Goal: Book appointment/travel/reservation

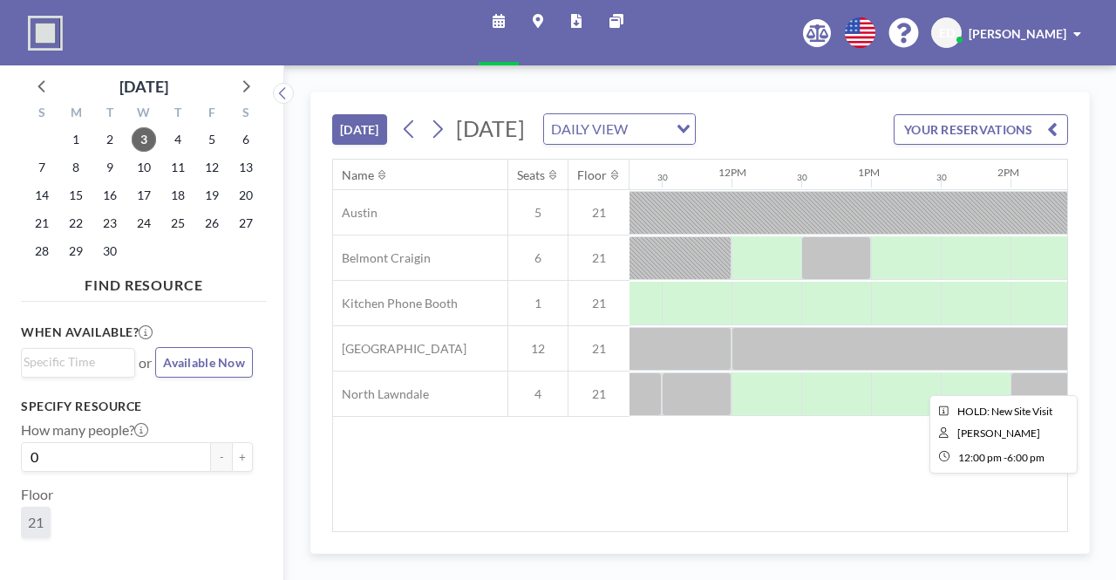
scroll to position [0, 1614]
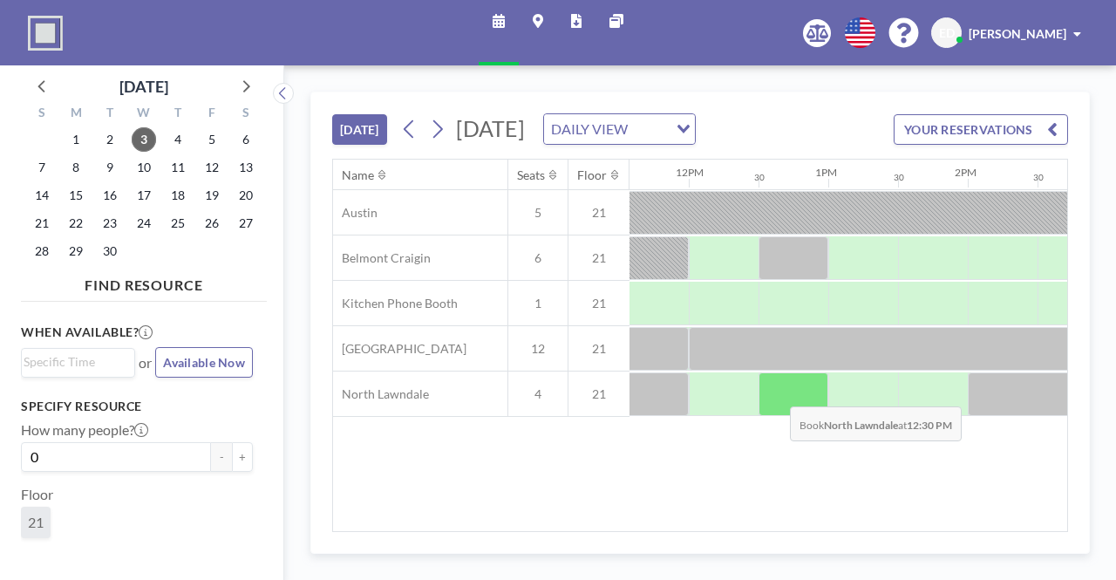
click at [778, 416] on div at bounding box center [793, 394] width 70 height 44
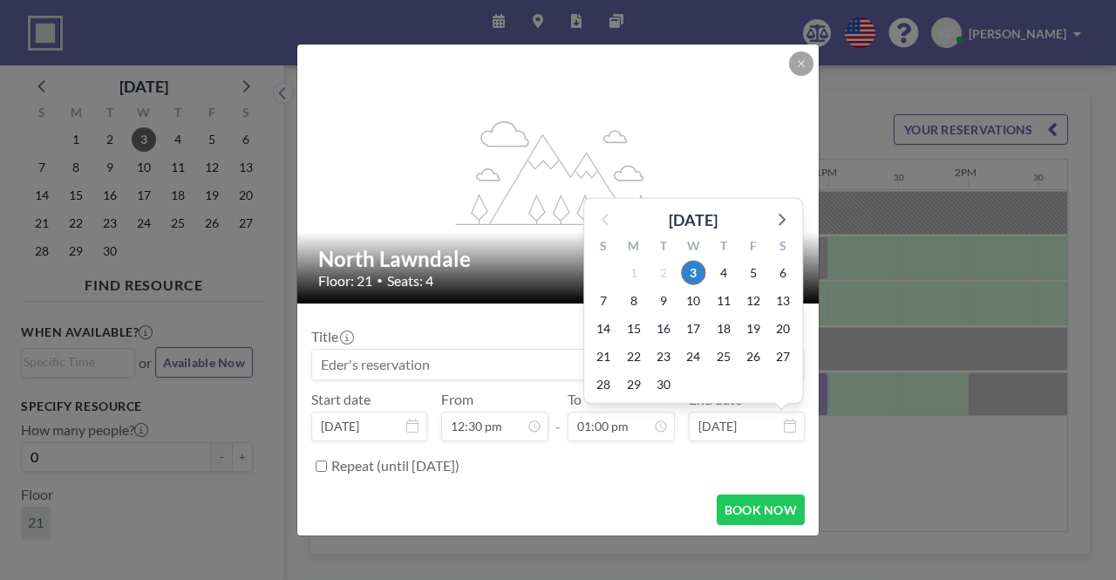
scroll to position [806, 0]
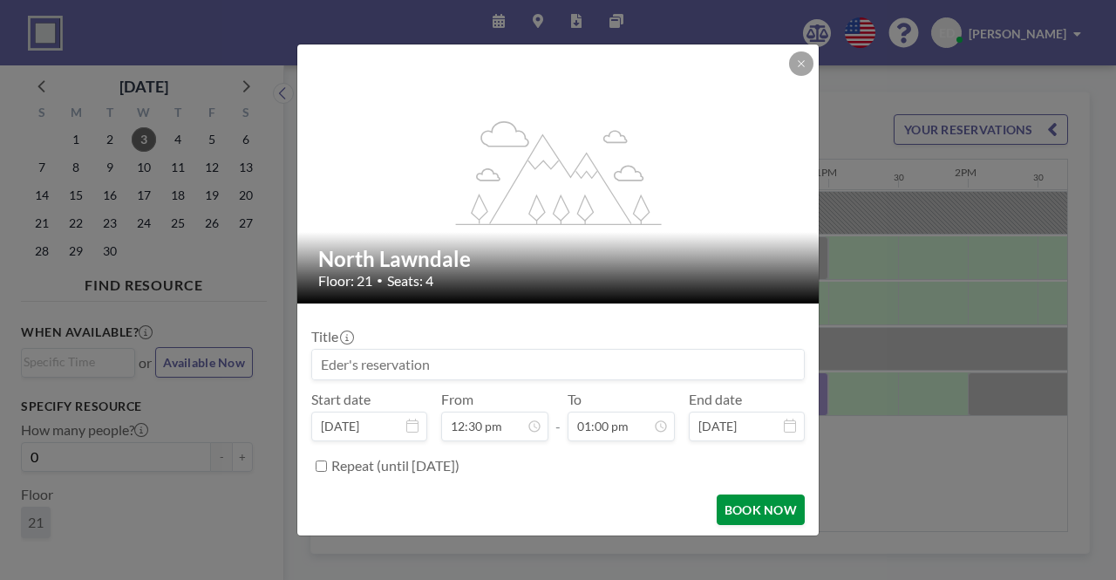
click at [734, 507] on button "BOOK NOW" at bounding box center [761, 509] width 88 height 31
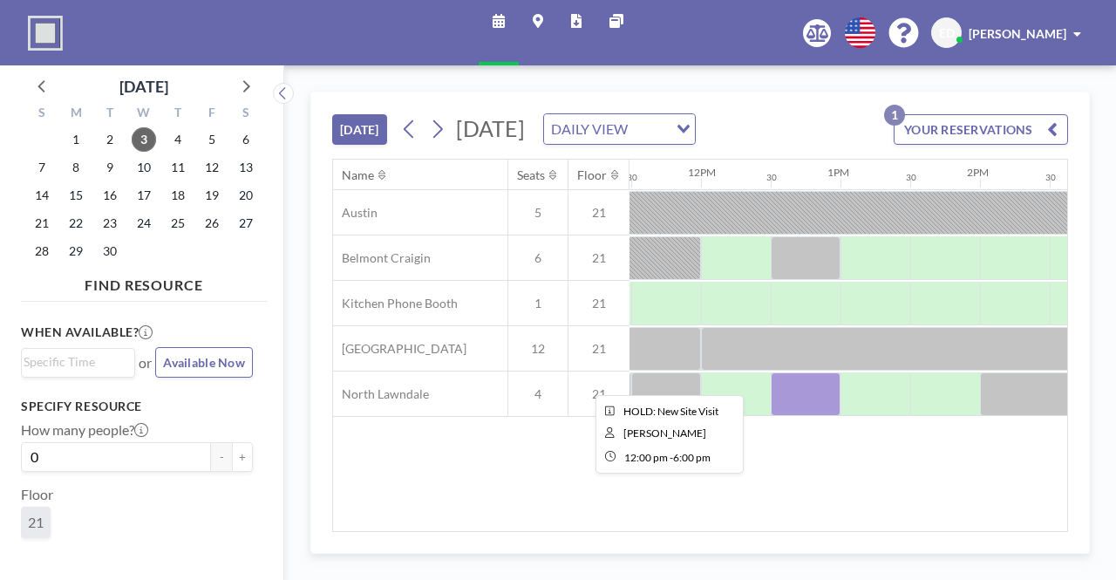
scroll to position [0, 1601]
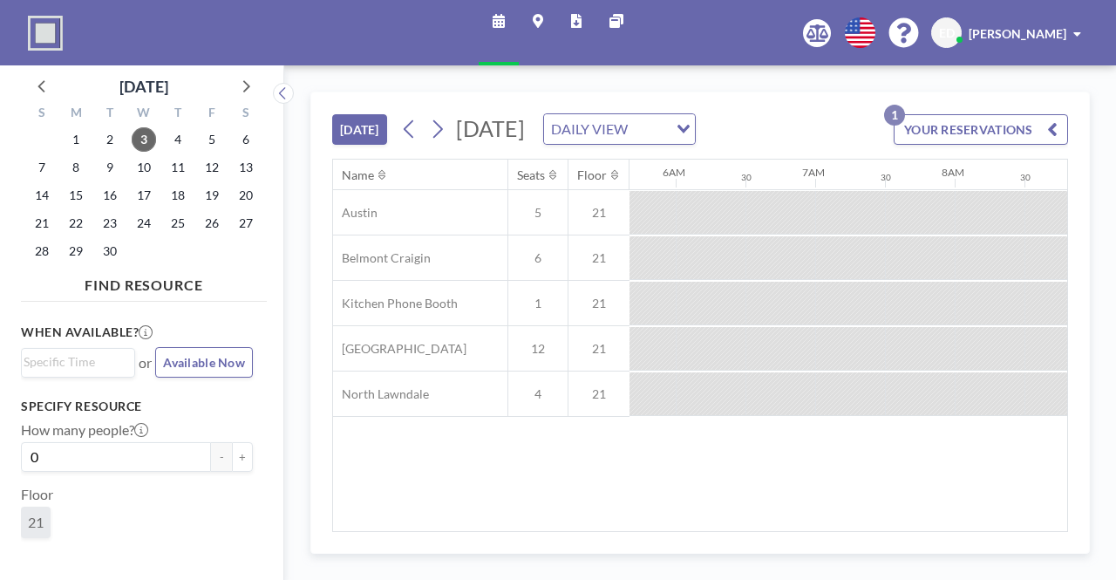
scroll to position [0, 1255]
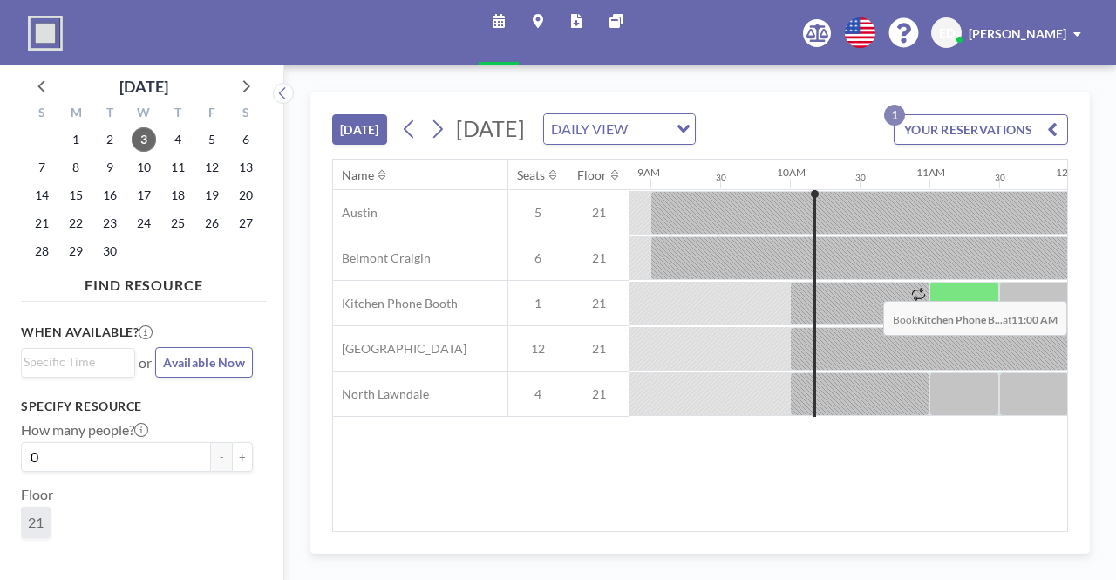
scroll to position [0, 1255]
